Goal: Task Accomplishment & Management: Manage account settings

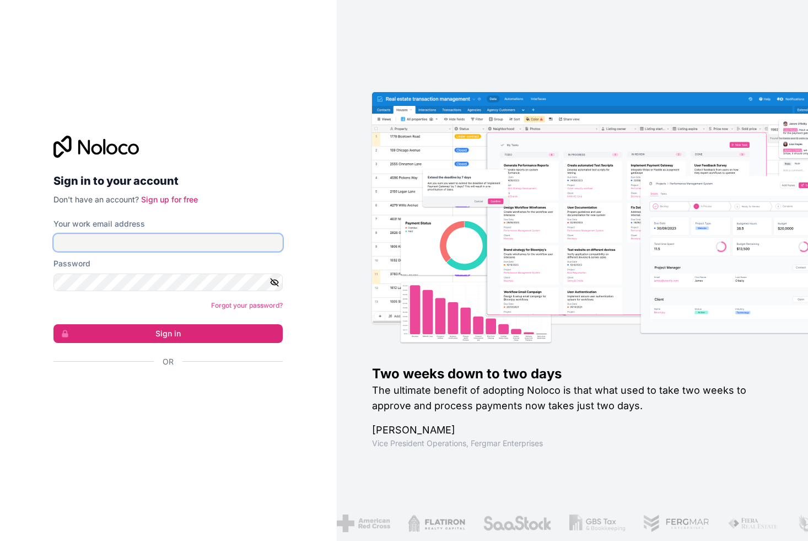
click at [187, 240] on input "Your work email address" at bounding box center [167, 243] width 229 height 18
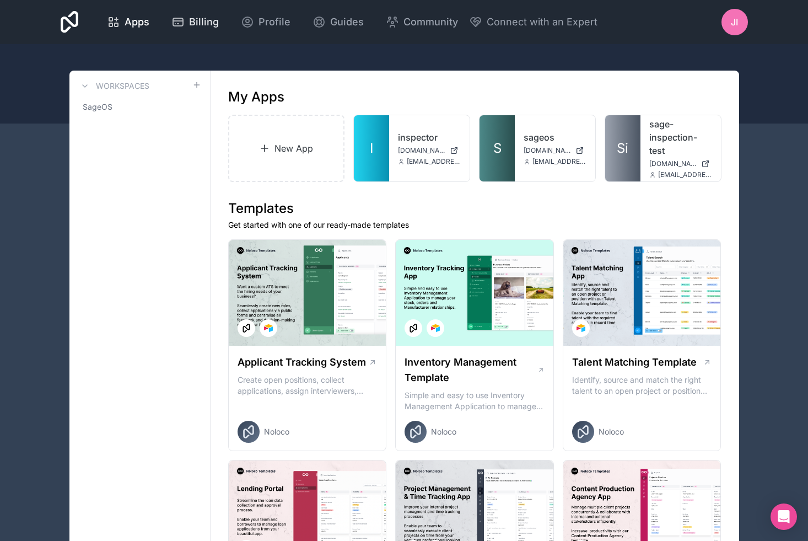
click at [205, 23] on span "Billing" at bounding box center [204, 21] width 30 height 15
